Goal: Task Accomplishment & Management: Use online tool/utility

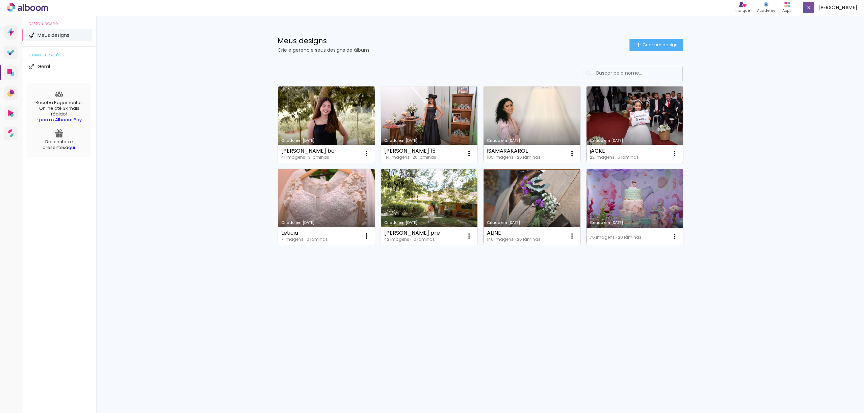
click at [640, 119] on link "Criado em [DATE]" at bounding box center [635, 124] width 97 height 76
